Goal: Transaction & Acquisition: Purchase product/service

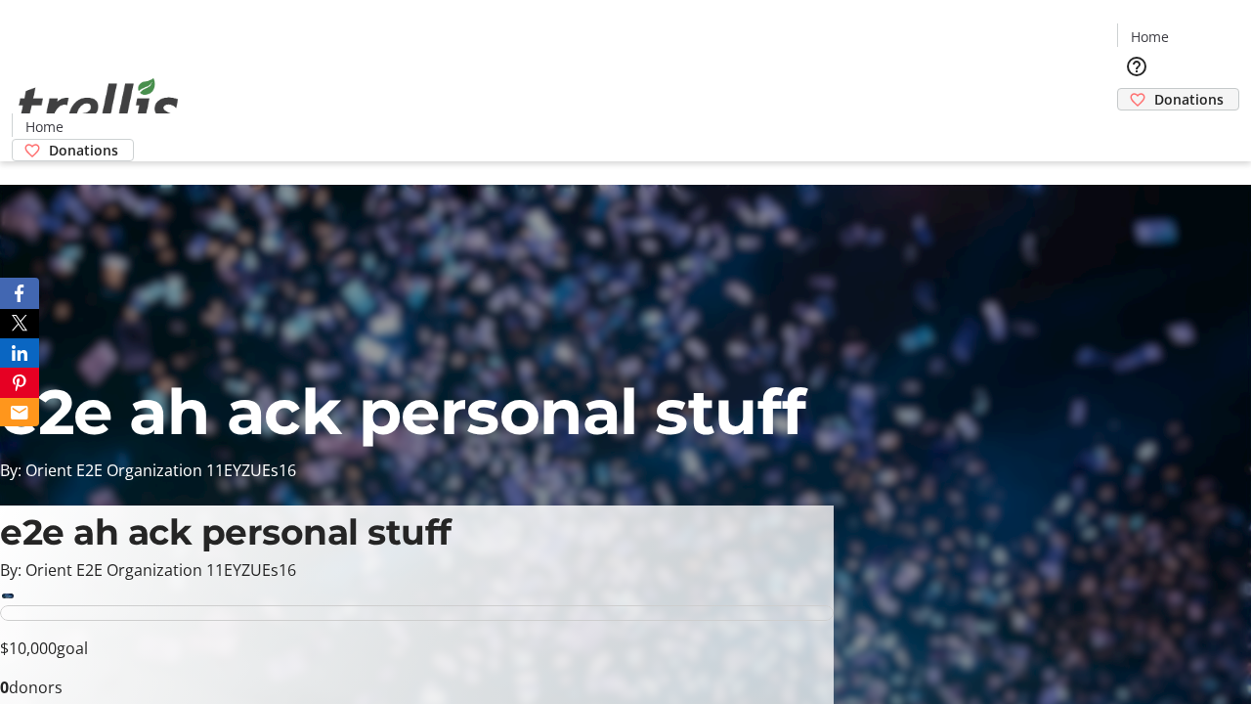
click at [1154, 89] on span "Donations" at bounding box center [1188, 99] width 69 height 21
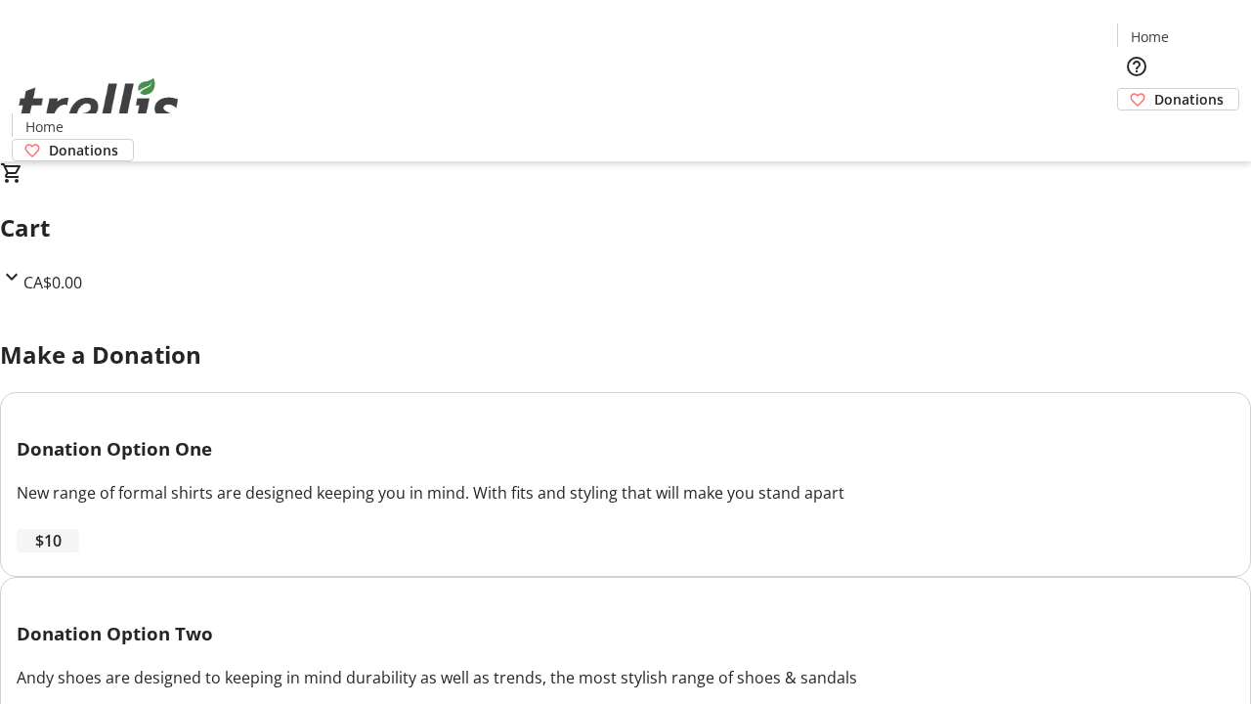
click at [62, 552] on span "$10" at bounding box center [48, 540] width 26 height 23
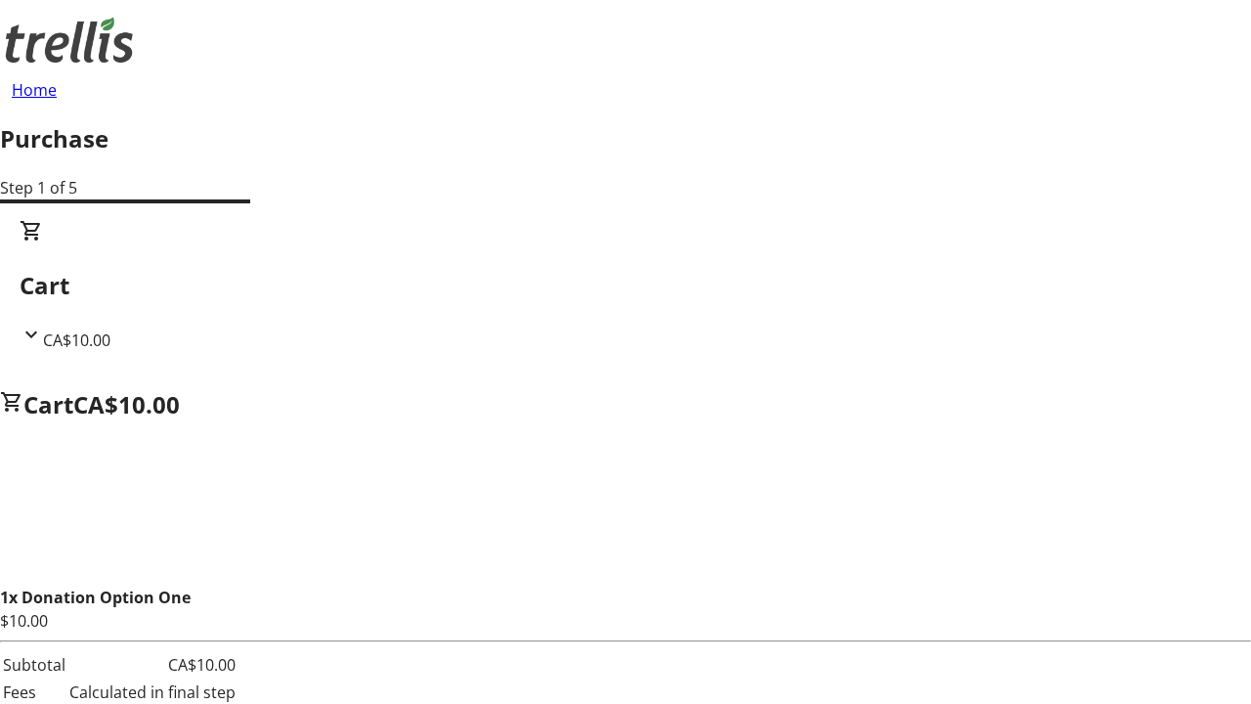
select select "CA"
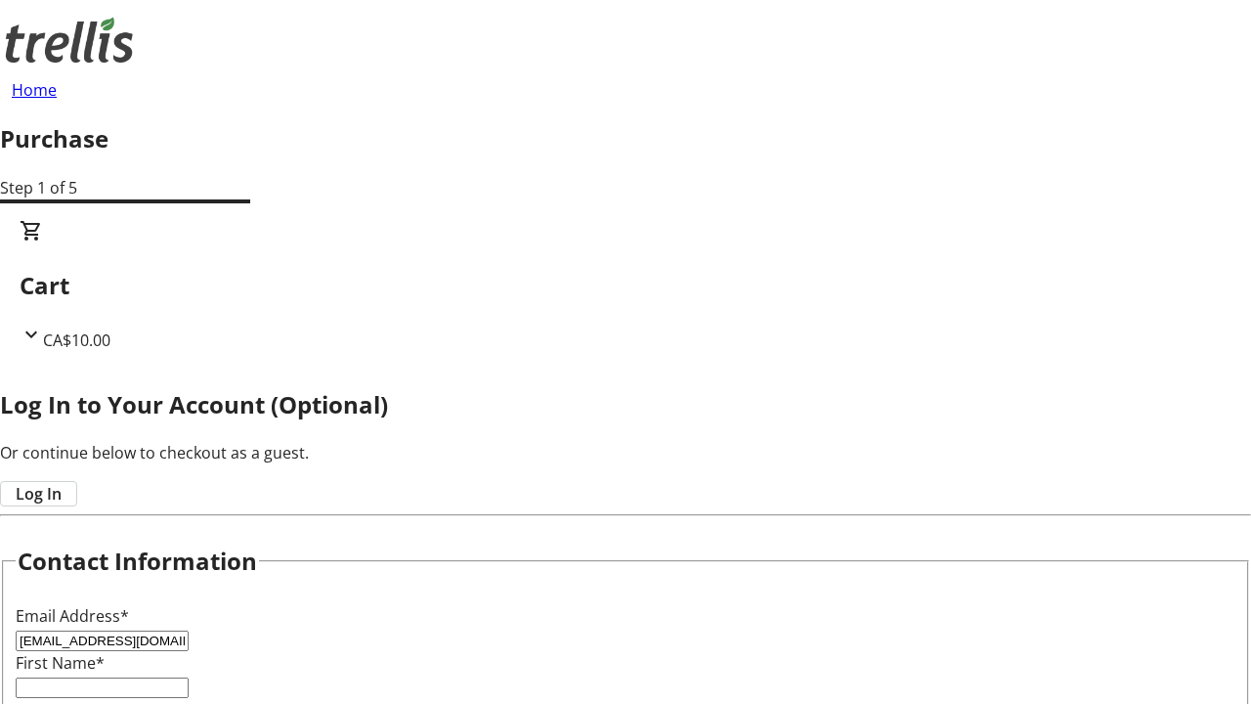
type input "[EMAIL_ADDRESS][DOMAIN_NAME]"
type input "Kylee"
type input "Padberg"
type input "[STREET_ADDRESS][PERSON_NAME]"
type input "Kelowna"
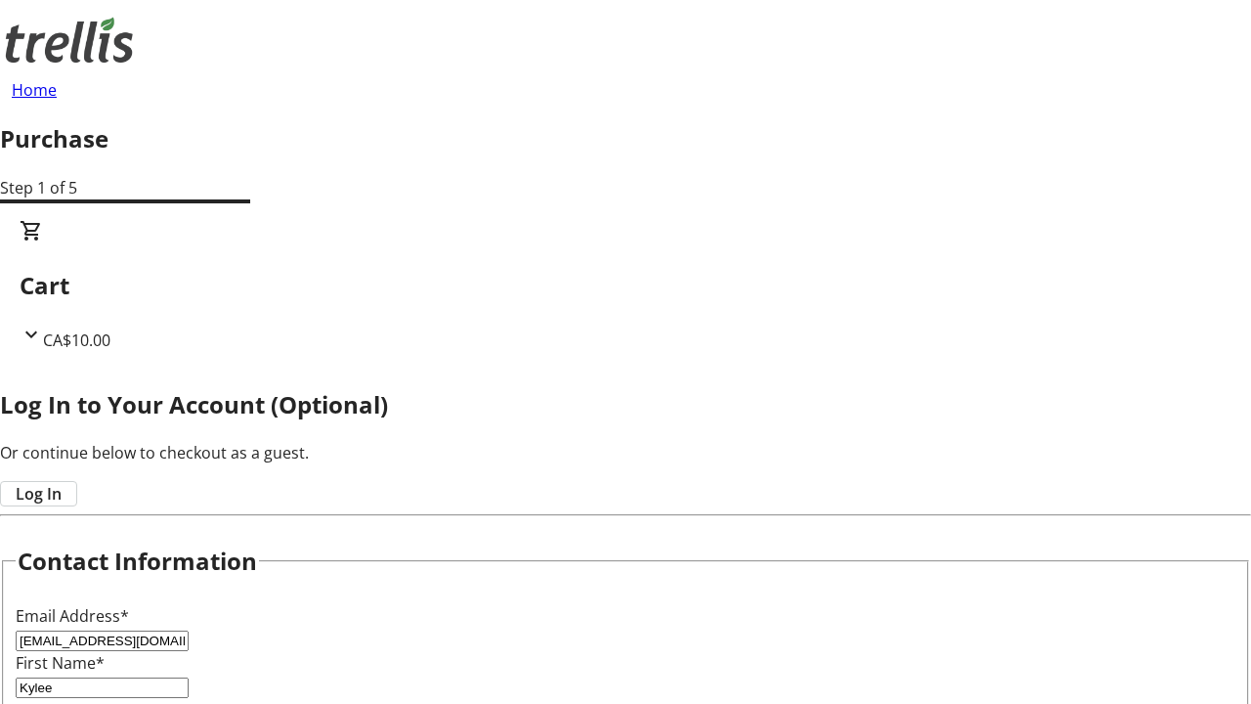
select select "BC"
type input "Kelowna"
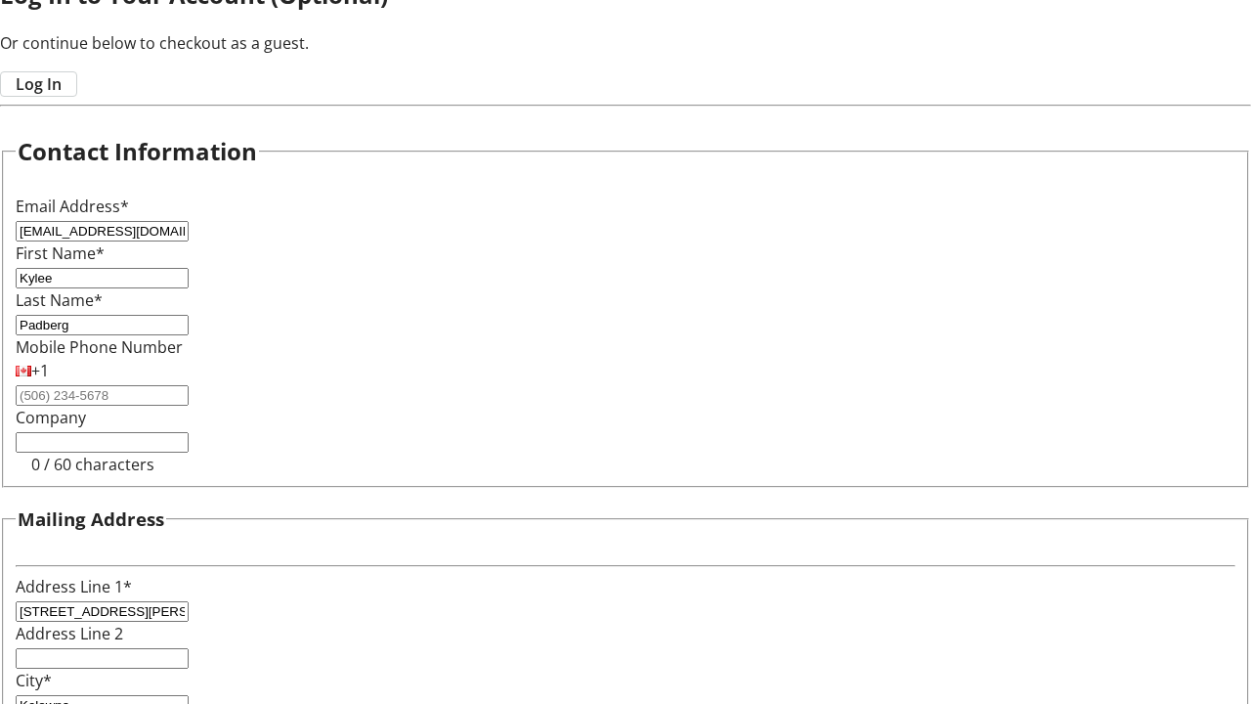
type input "V1Y 0C2"
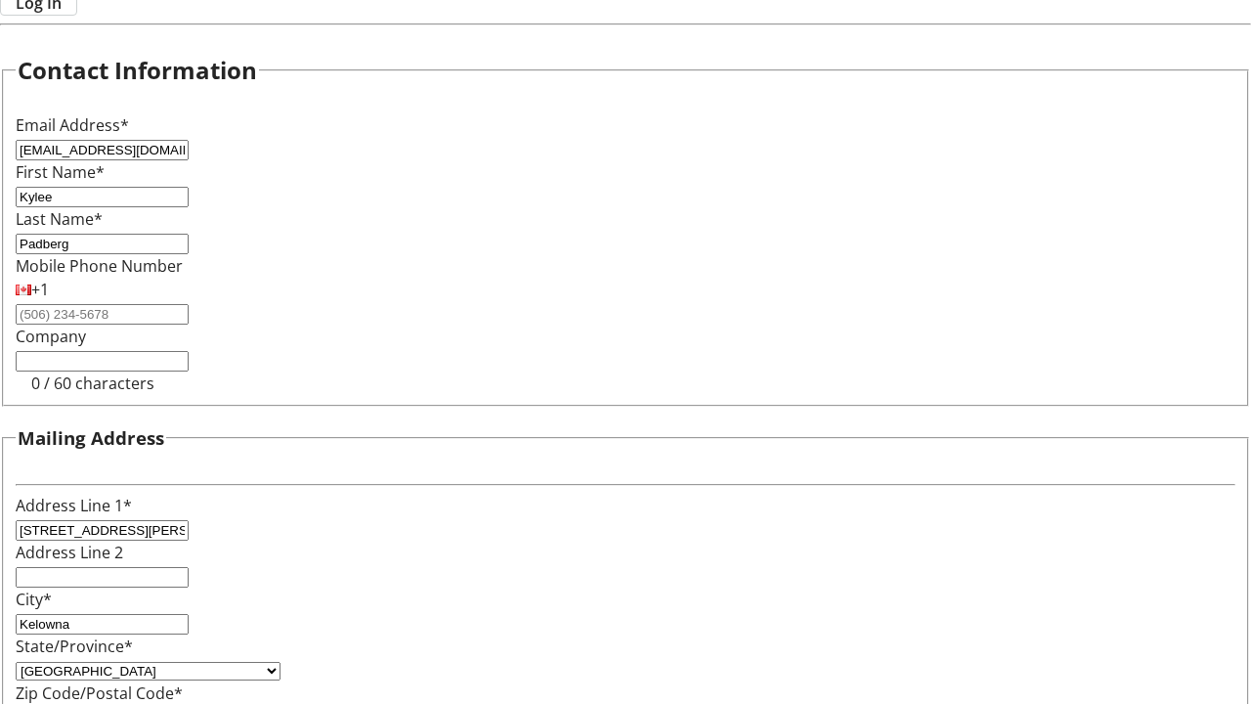
scroll to position [526, 0]
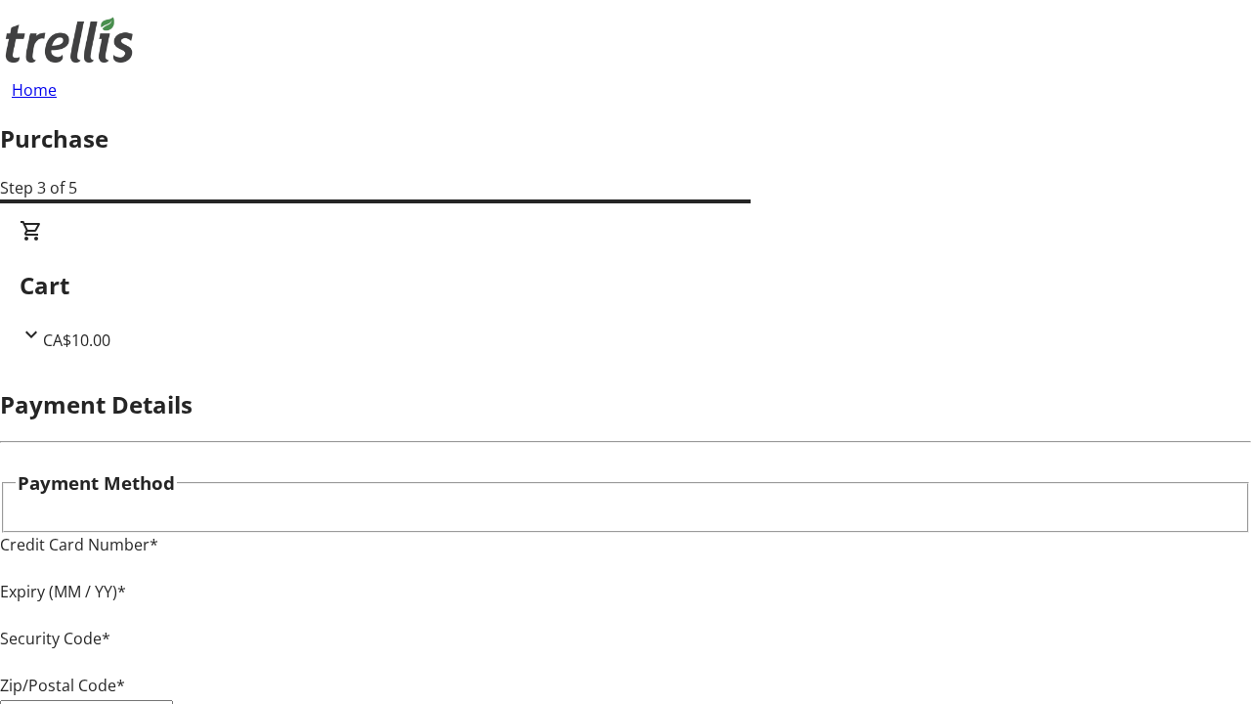
type input "V1Y 0C2"
